Goal: Information Seeking & Learning: Learn about a topic

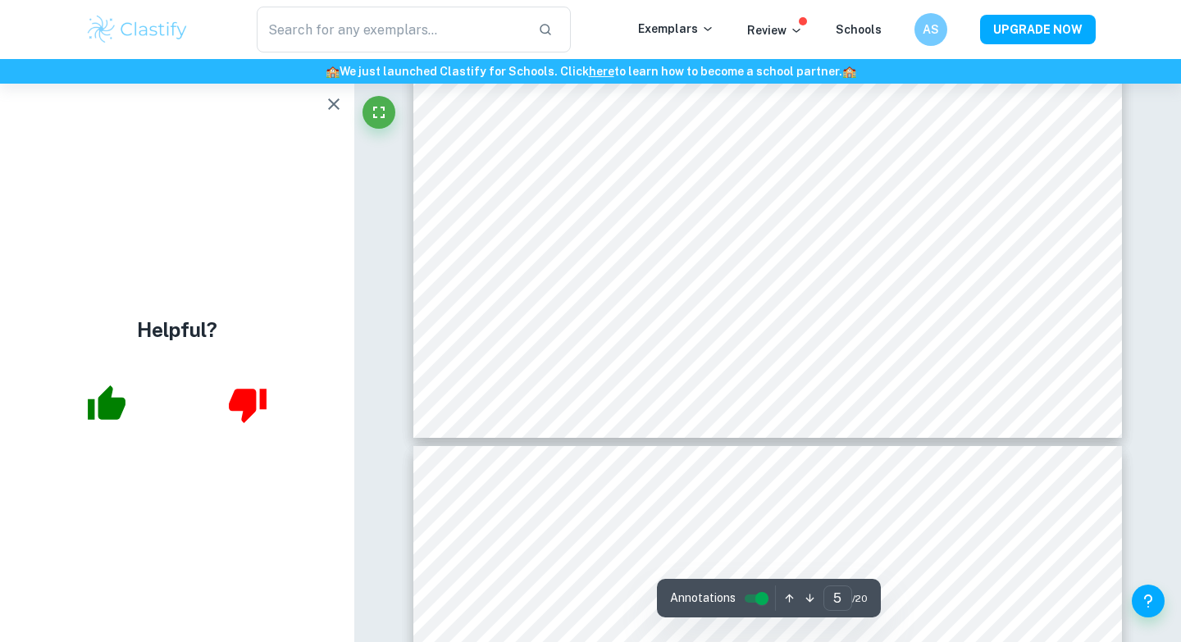
scroll to position [5196, 0]
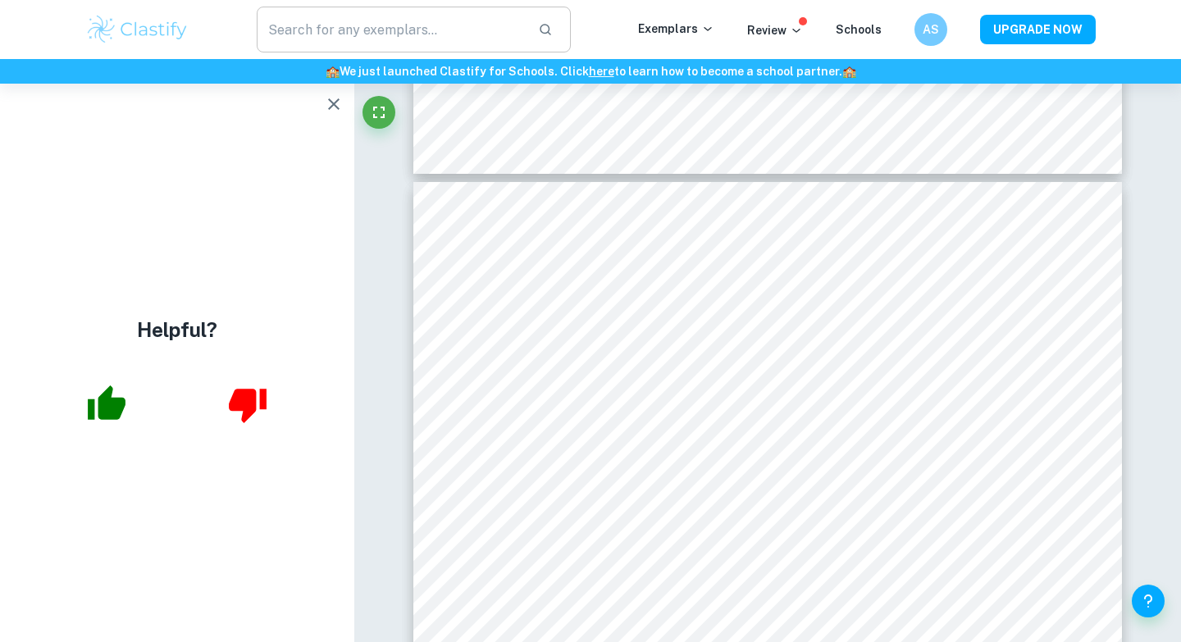
click at [428, 26] on input "text" at bounding box center [391, 30] width 268 height 46
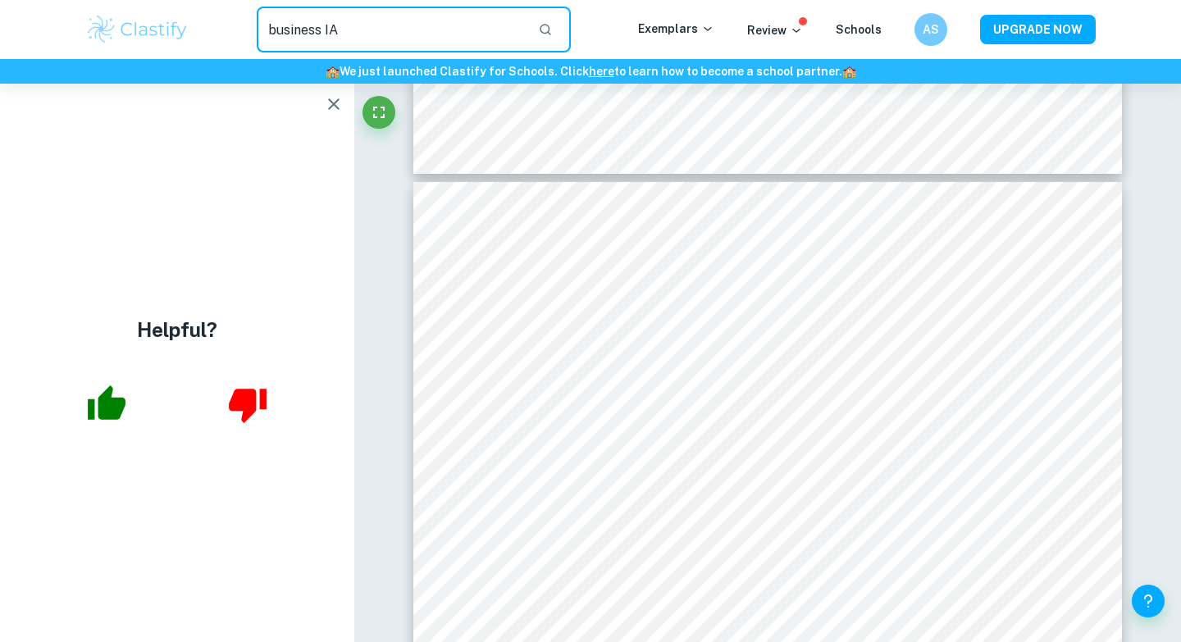
type input "business IA"
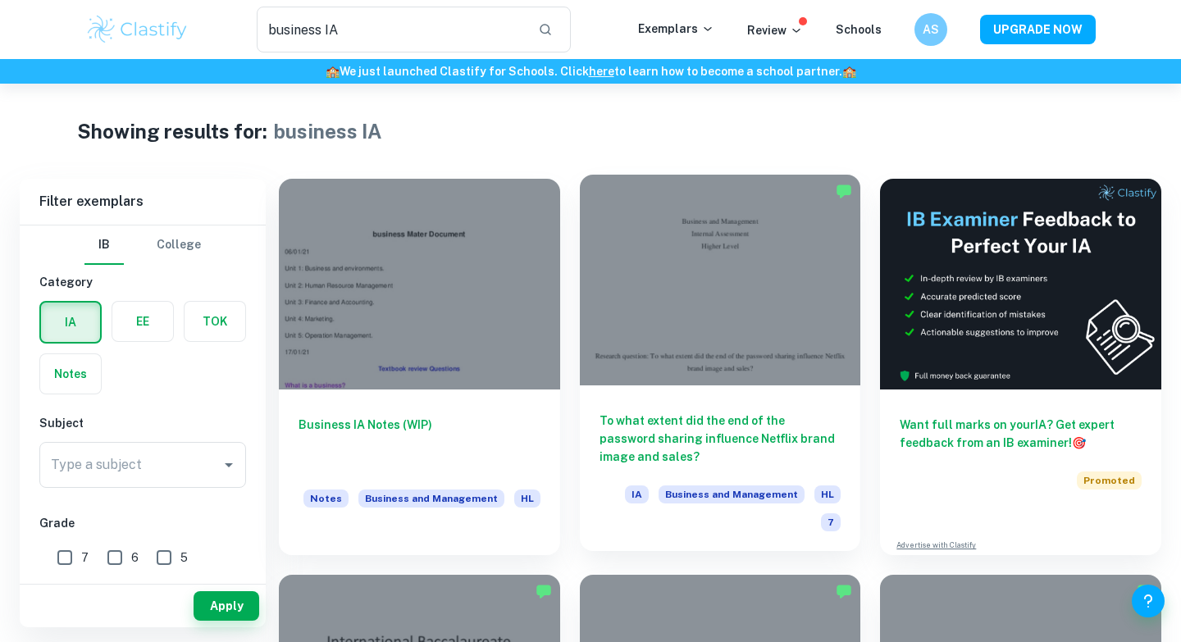
click at [691, 358] on div at bounding box center [720, 280] width 281 height 211
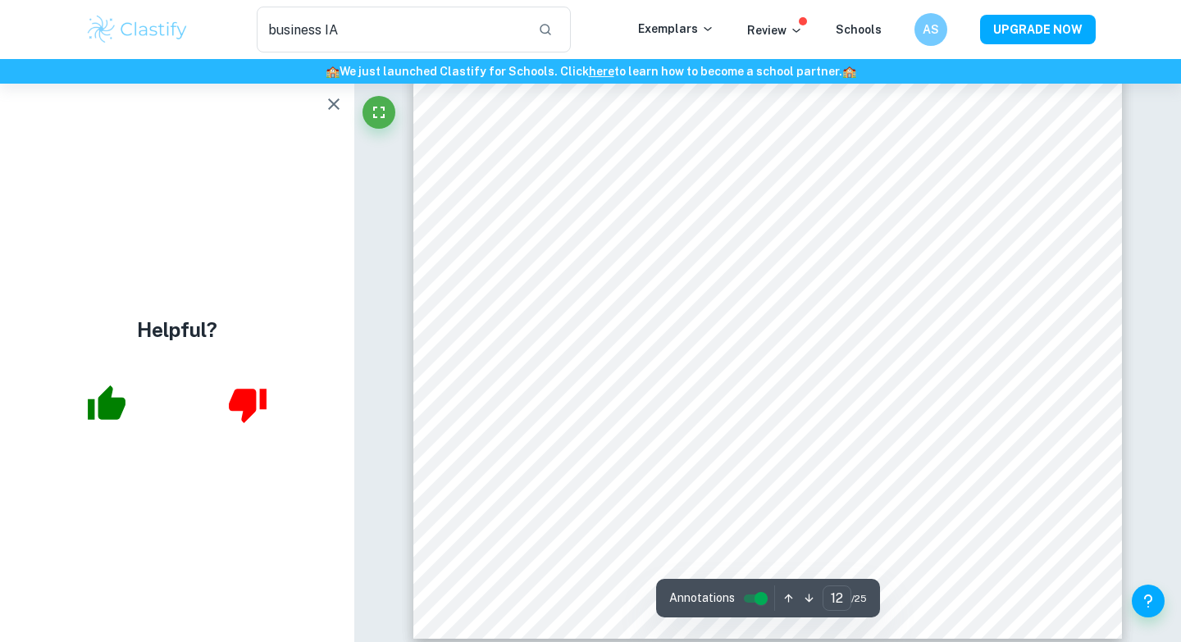
scroll to position [11925, 0]
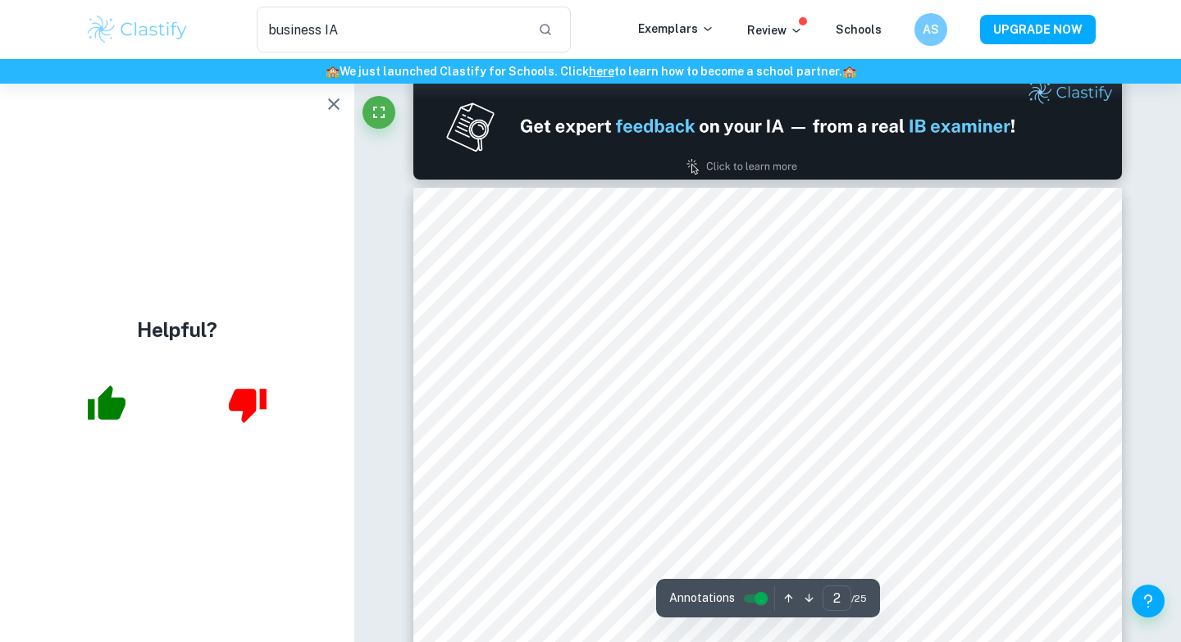
type input "1"
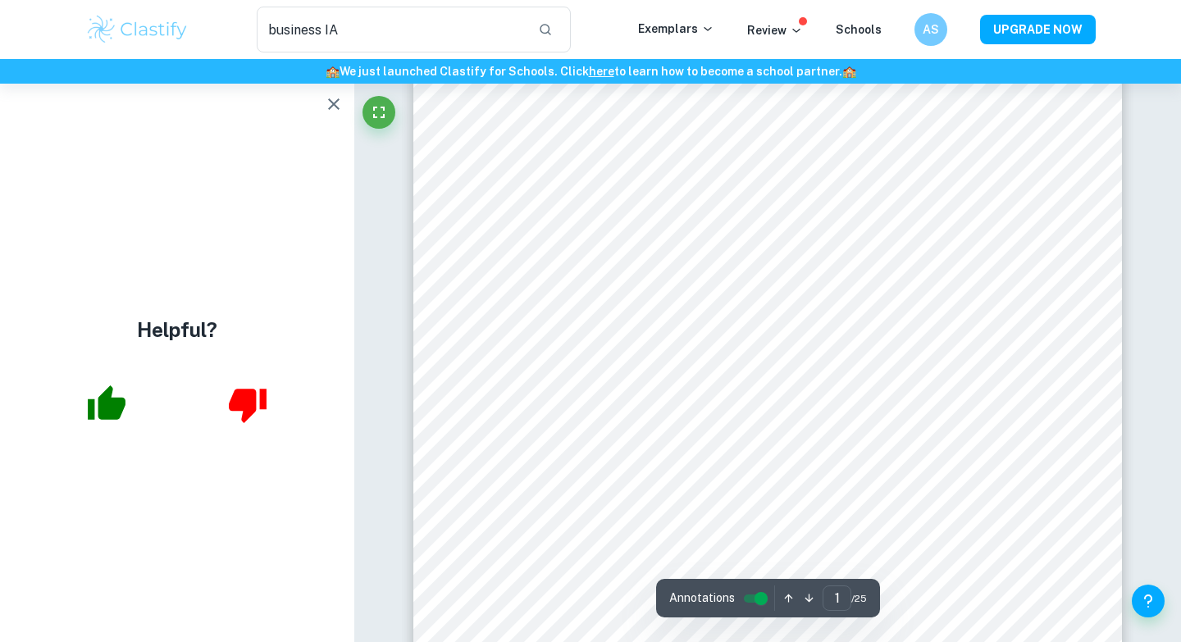
scroll to position [228, 0]
